Goal: Answer question/provide support

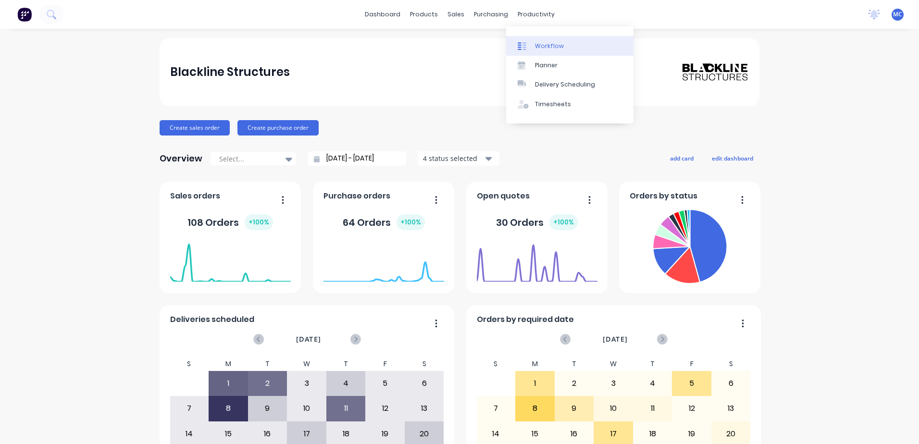
click at [546, 45] on div "Workflow" at bounding box center [549, 46] width 29 height 9
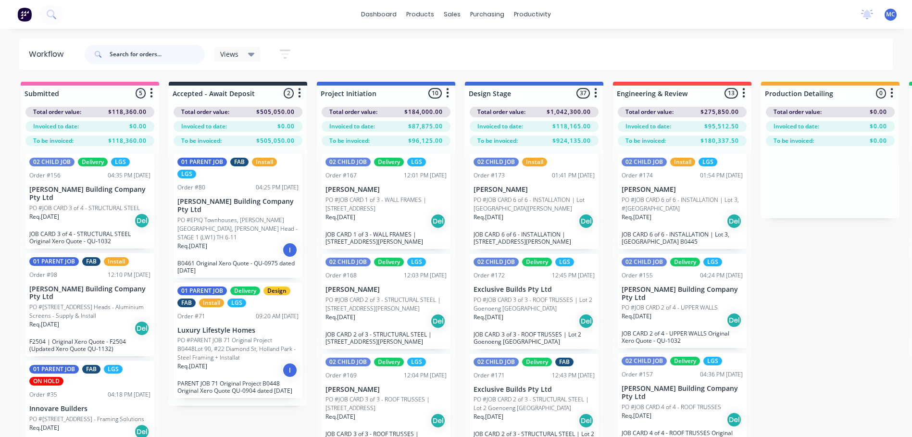
click at [166, 57] on input "text" at bounding box center [157, 54] width 95 height 19
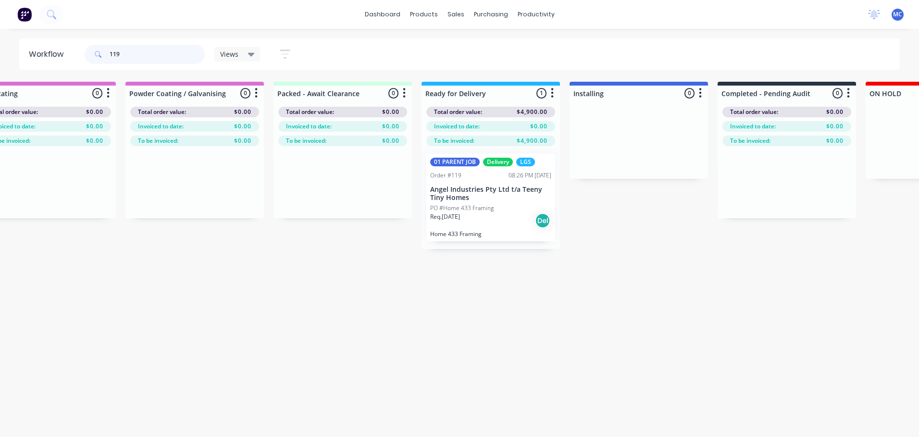
scroll to position [0, 1242]
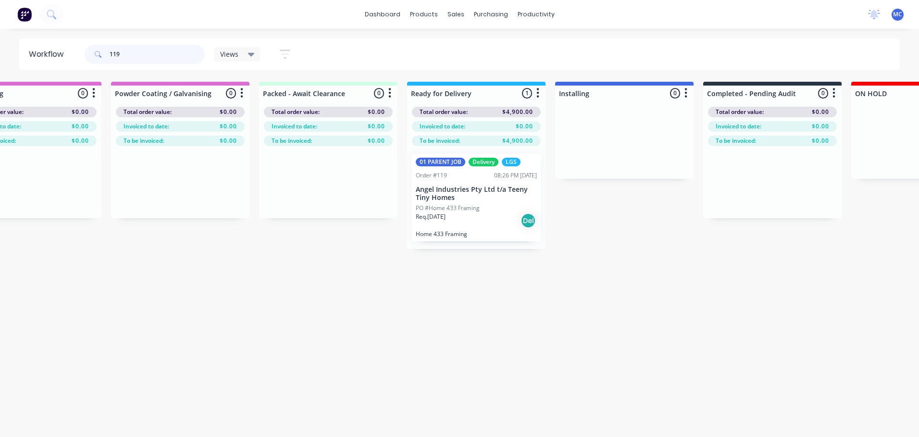
type input "119"
click at [458, 207] on p "PO #Home 433 Framing" at bounding box center [447, 208] width 63 height 9
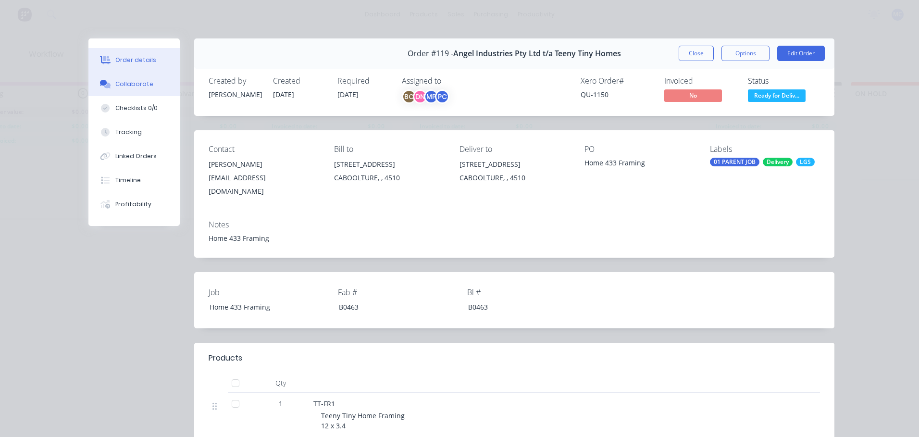
click at [141, 85] on div "Collaborate" at bounding box center [134, 84] width 38 height 9
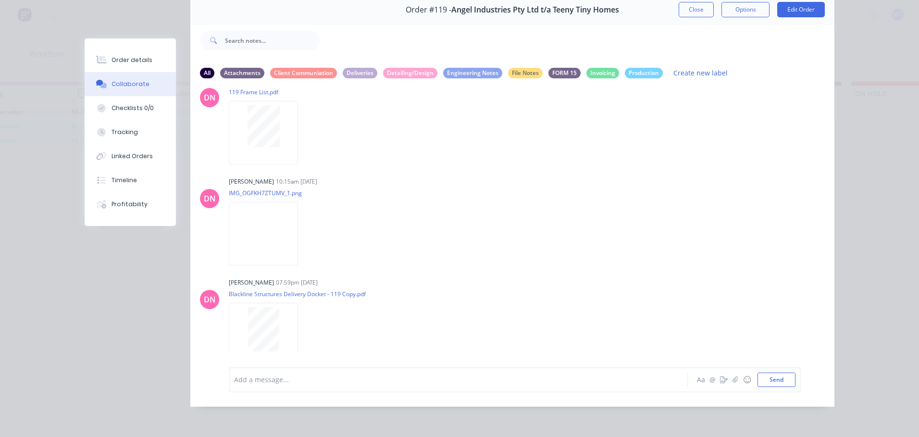
scroll to position [930, 0]
click at [246, 215] on img at bounding box center [263, 232] width 69 height 63
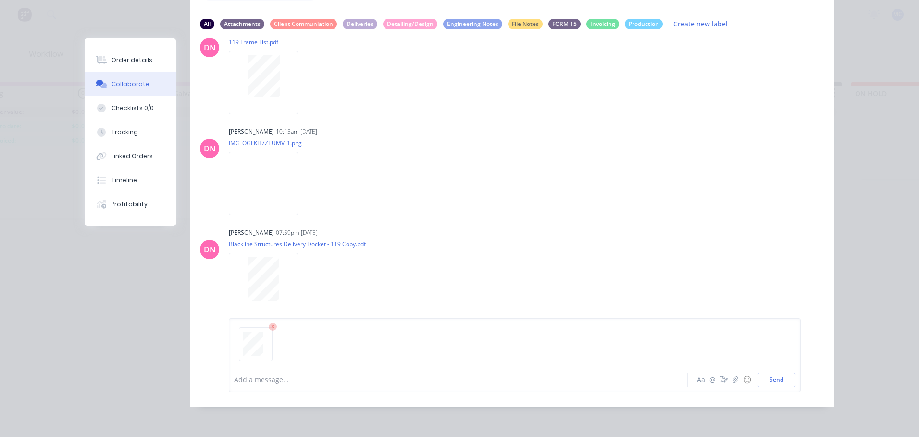
scroll to position [100, 0]
click at [316, 382] on div at bounding box center [445, 380] width 421 height 10
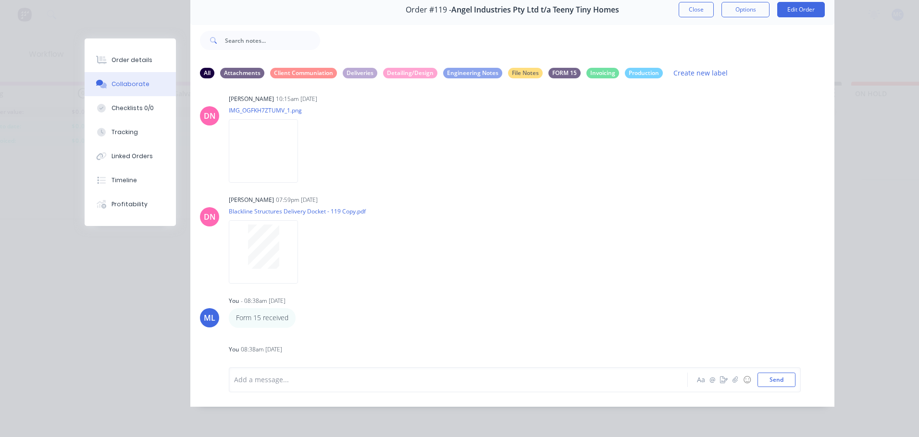
scroll to position [1079, 0]
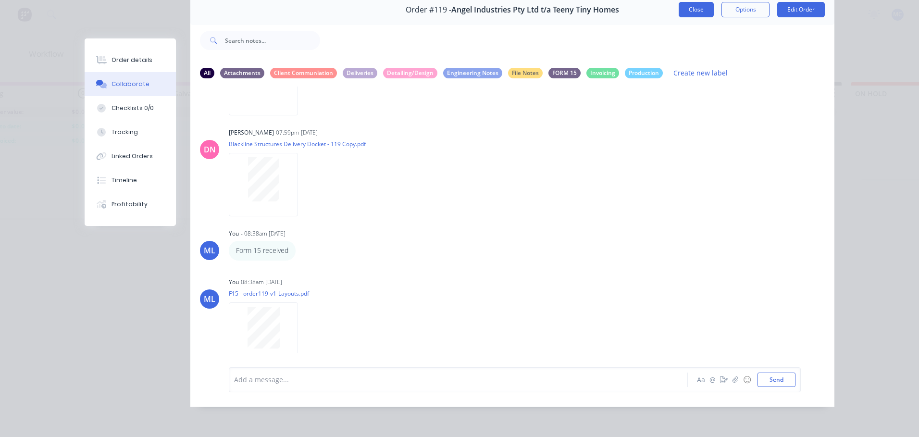
click at [692, 4] on button "Close" at bounding box center [696, 9] width 35 height 15
